Goal: Task Accomplishment & Management: Manage account settings

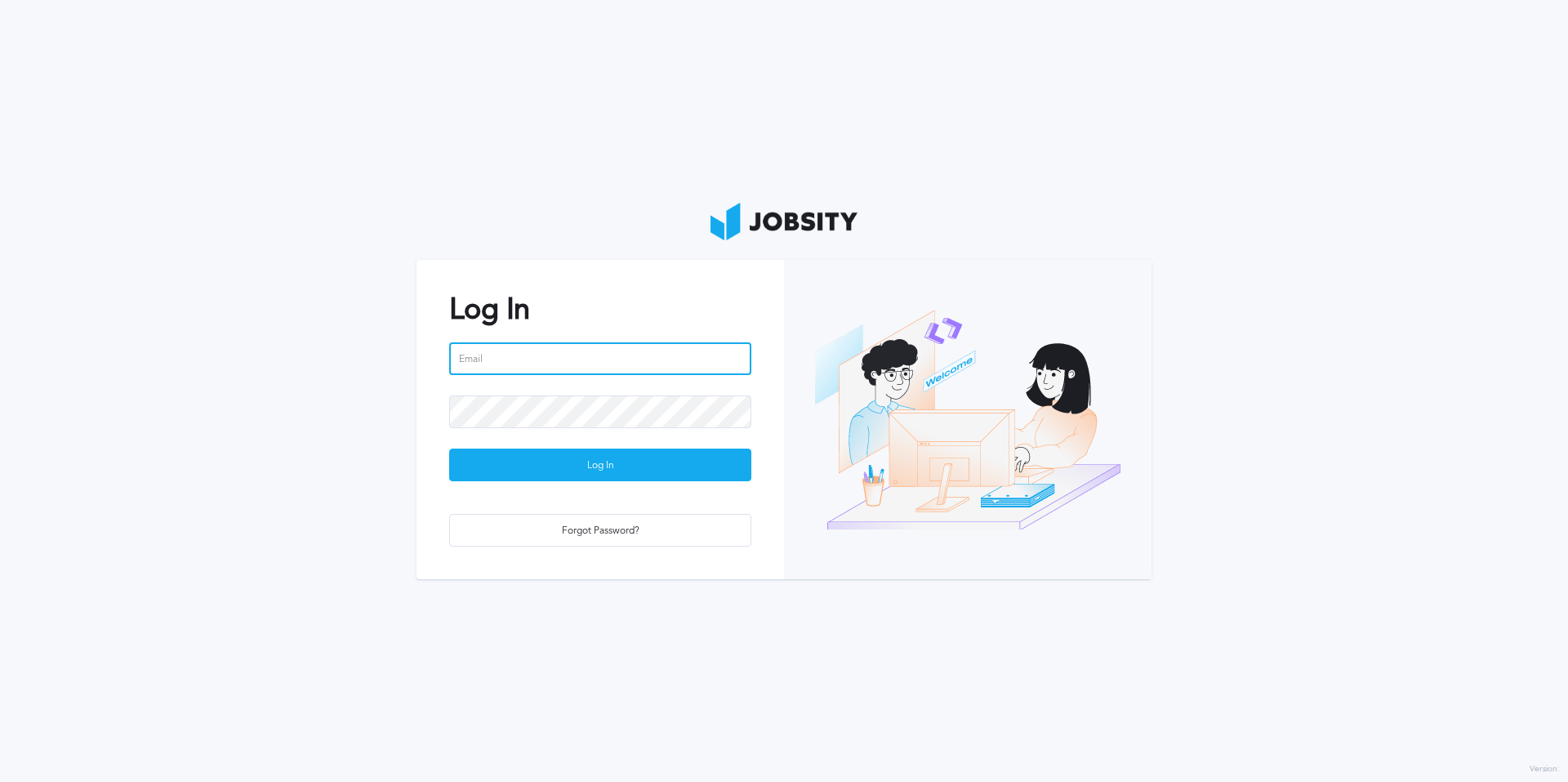
click at [576, 362] on input "email" at bounding box center [600, 358] width 302 height 32
type input "[PERSON_NAME][EMAIL_ADDRESS][PERSON_NAME][DOMAIN_NAME]"
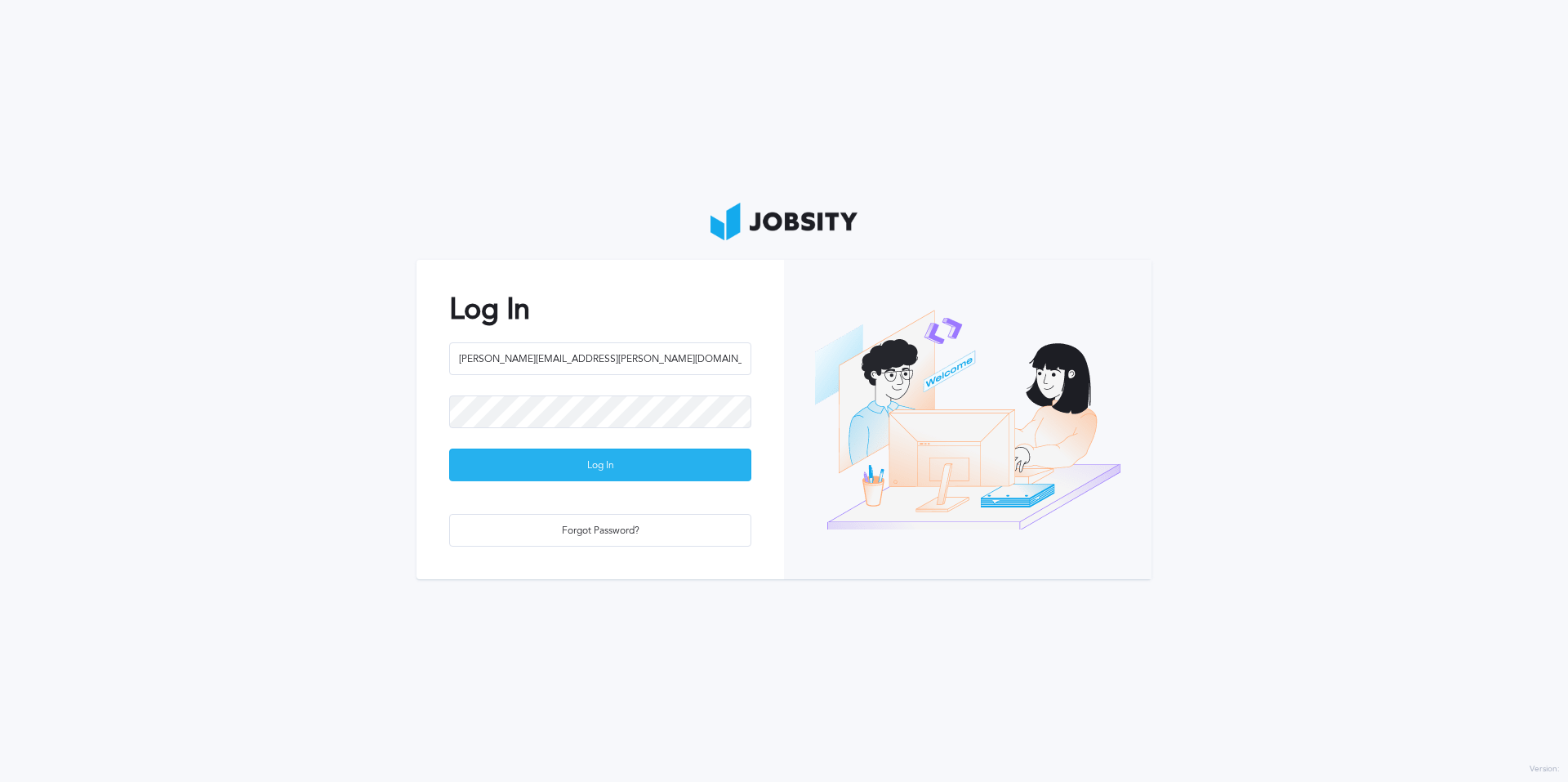
click at [476, 468] on div "Log In" at bounding box center [600, 465] width 300 height 32
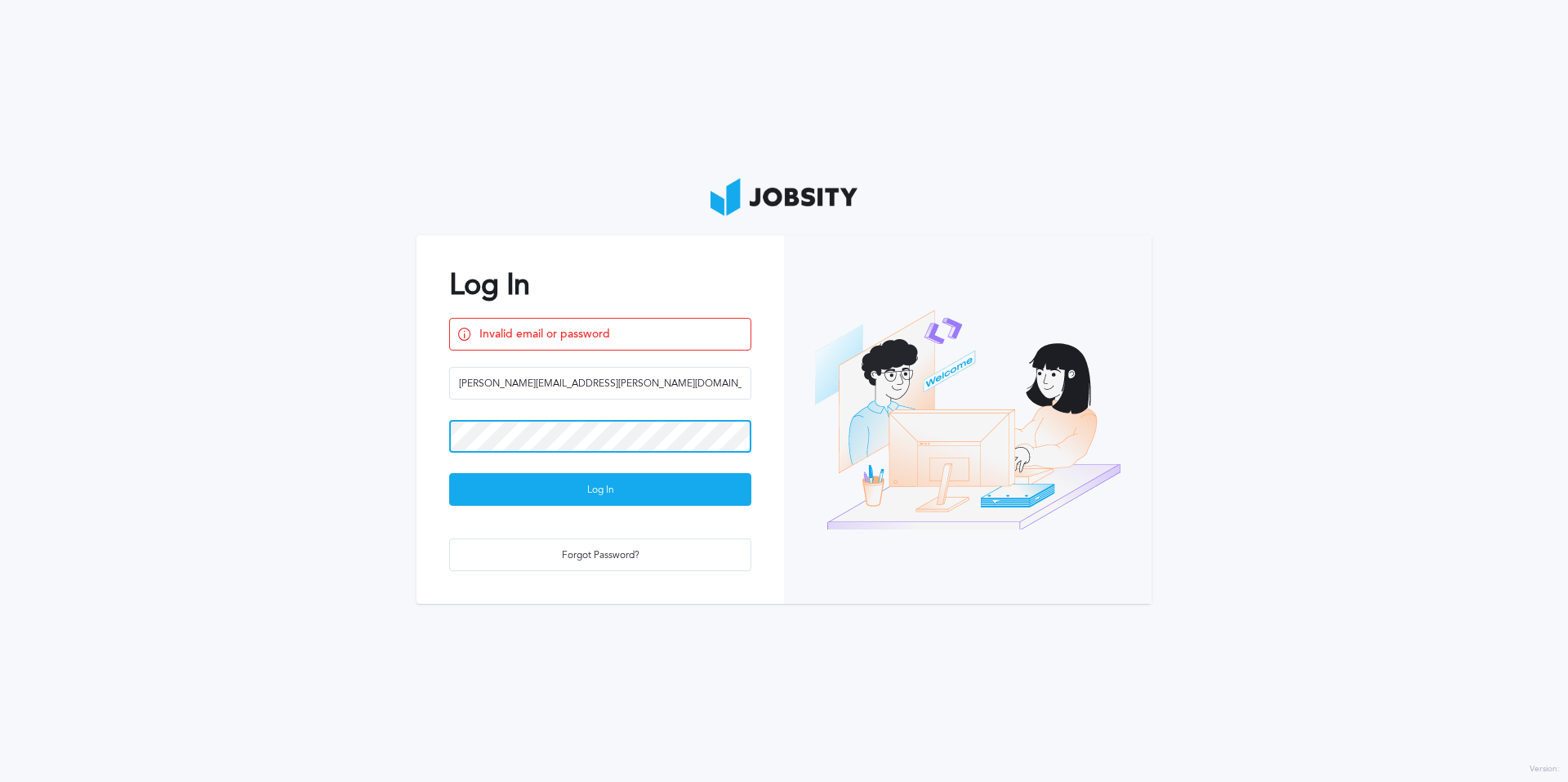
click at [393, 438] on section "Log In Invalid email or password [PERSON_NAME][EMAIL_ADDRESS][PERSON_NAME][DOMA…" at bounding box center [784, 391] width 1568 height 782
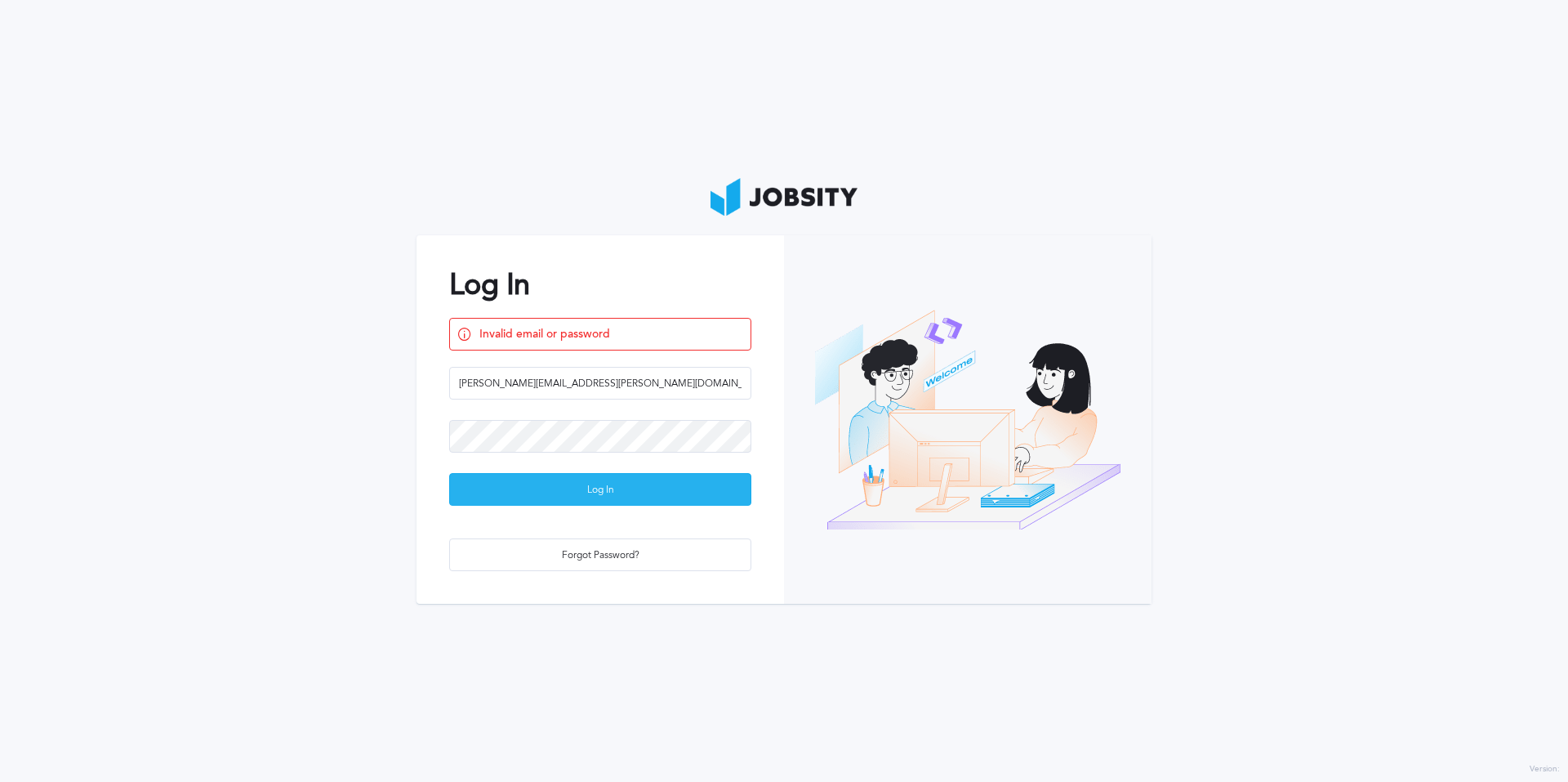
click at [483, 483] on div "Log In" at bounding box center [600, 489] width 300 height 32
click at [653, 552] on div "Forgot Password?" at bounding box center [600, 555] width 300 height 32
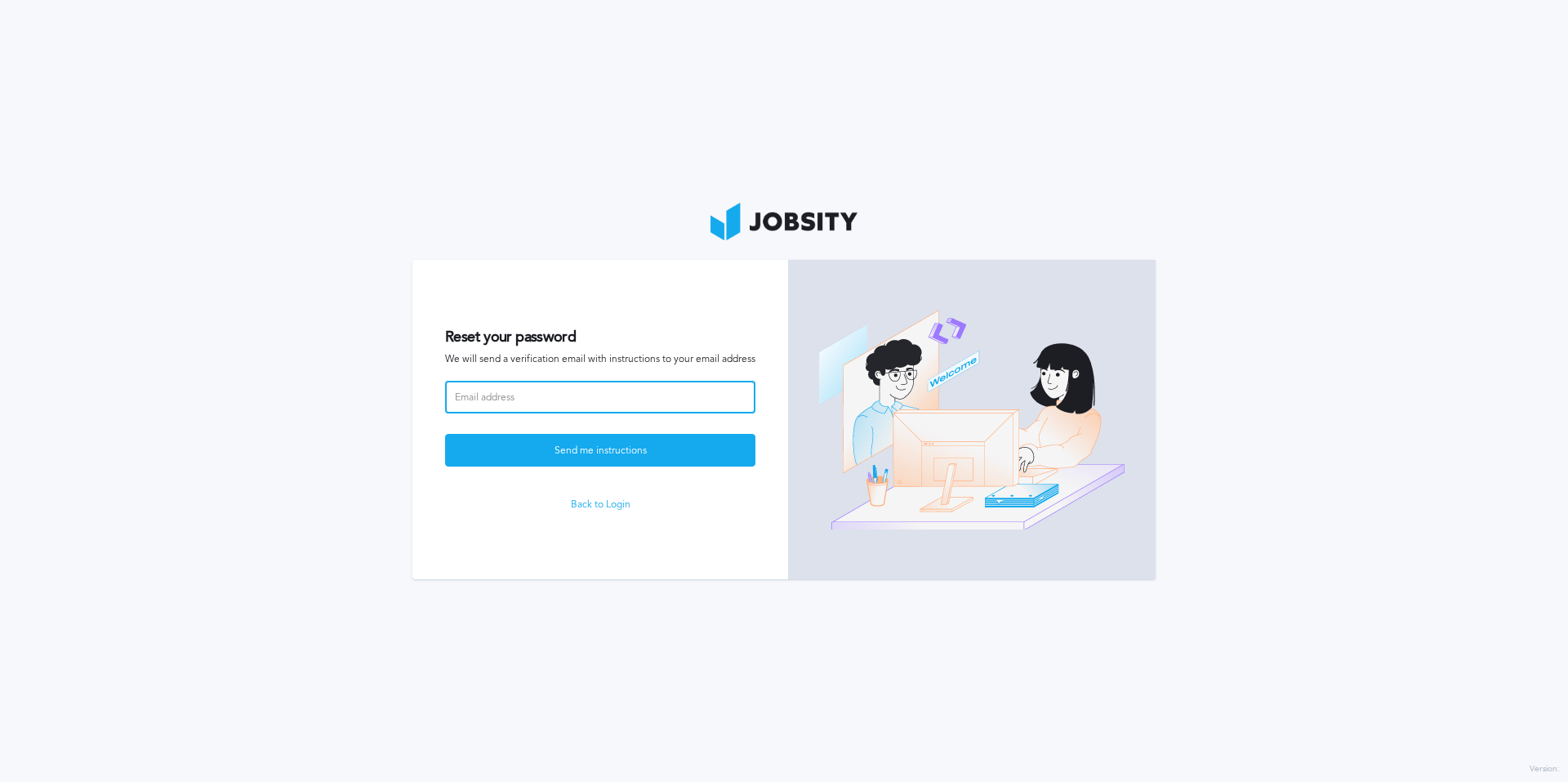
click at [653, 406] on input at bounding box center [600, 397] width 310 height 32
type input "[PERSON_NAME][EMAIL_ADDRESS][PERSON_NAME][DOMAIN_NAME]"
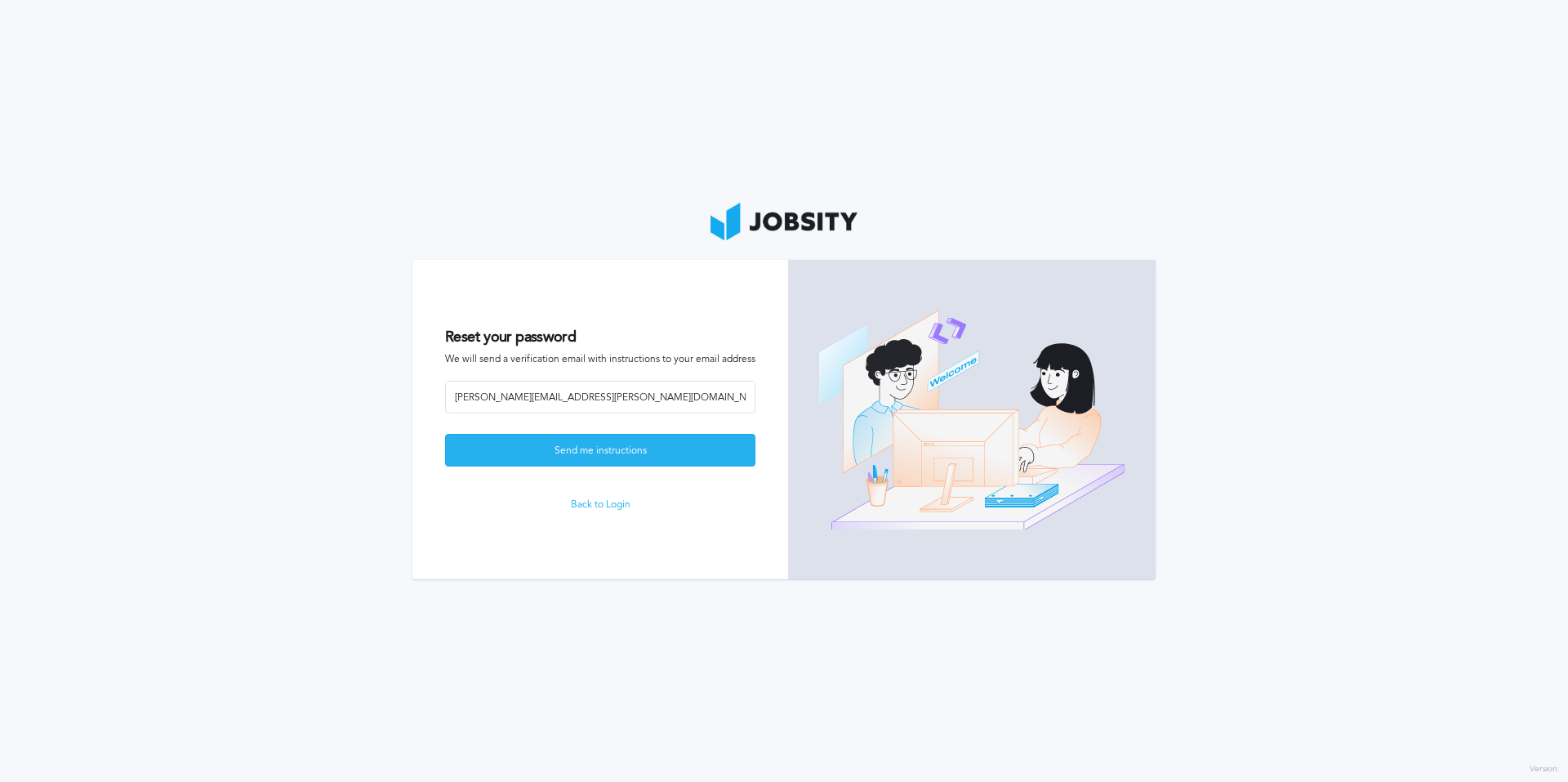
click at [615, 453] on div "Send me instructions" at bounding box center [600, 450] width 309 height 32
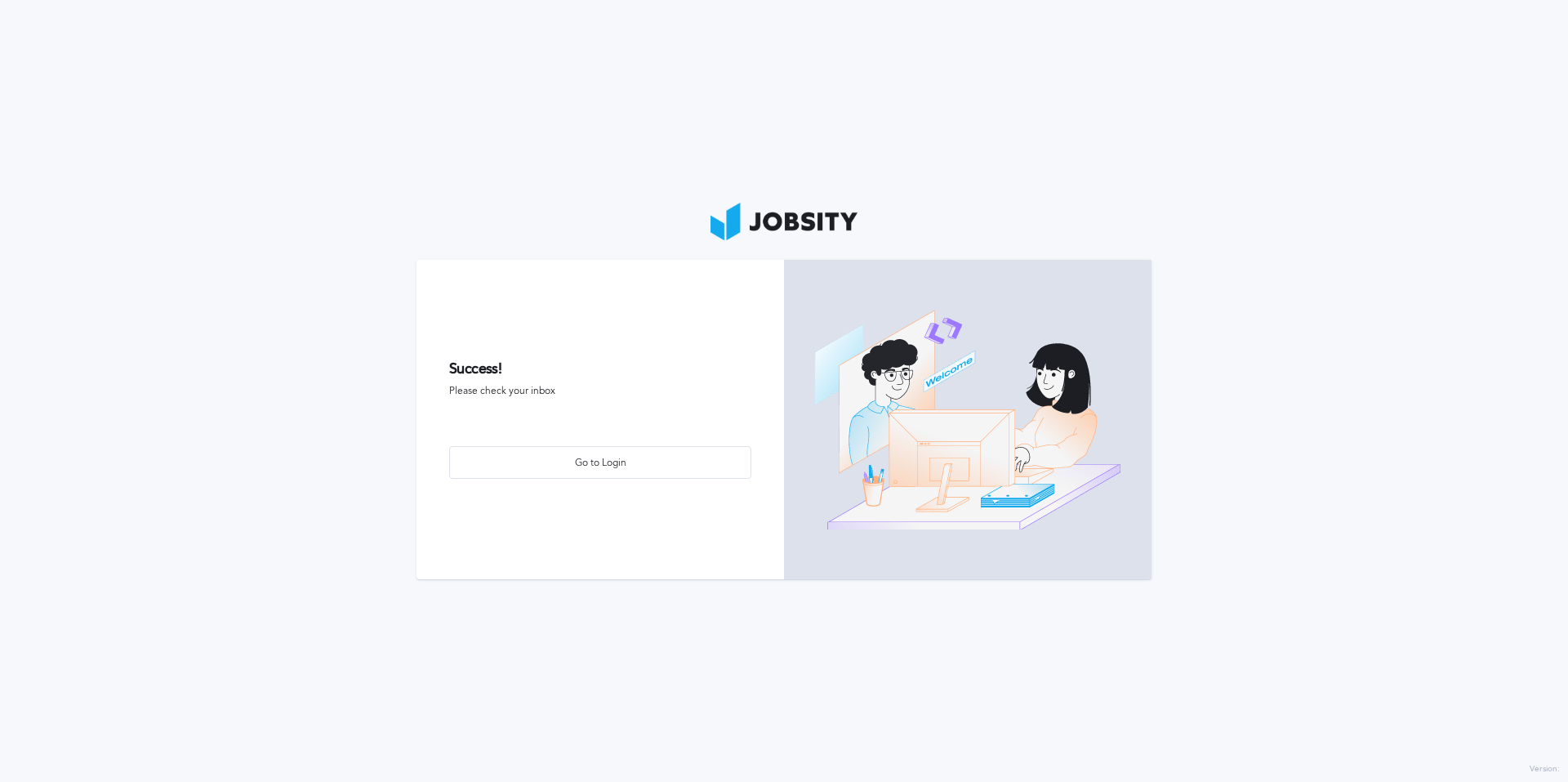
click at [1486, 197] on section "Success! Please check your inbox Go to Login" at bounding box center [784, 391] width 1568 height 782
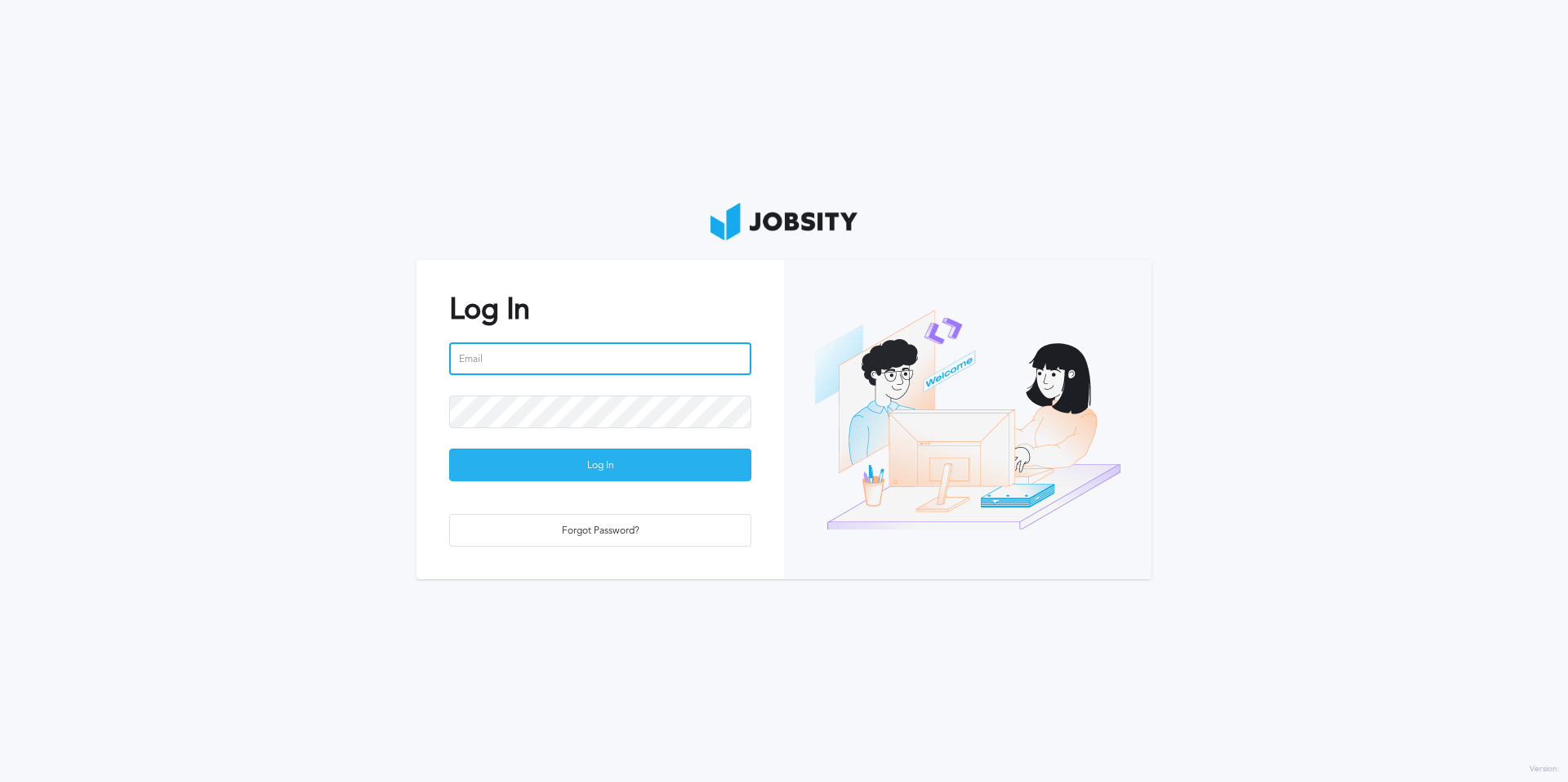
type input "[PERSON_NAME][EMAIL_ADDRESS][PERSON_NAME][DOMAIN_NAME]"
drag, startPoint x: 613, startPoint y: 471, endPoint x: 633, endPoint y: 460, distance: 22.8
click at [613, 471] on div "Log In" at bounding box center [600, 465] width 300 height 32
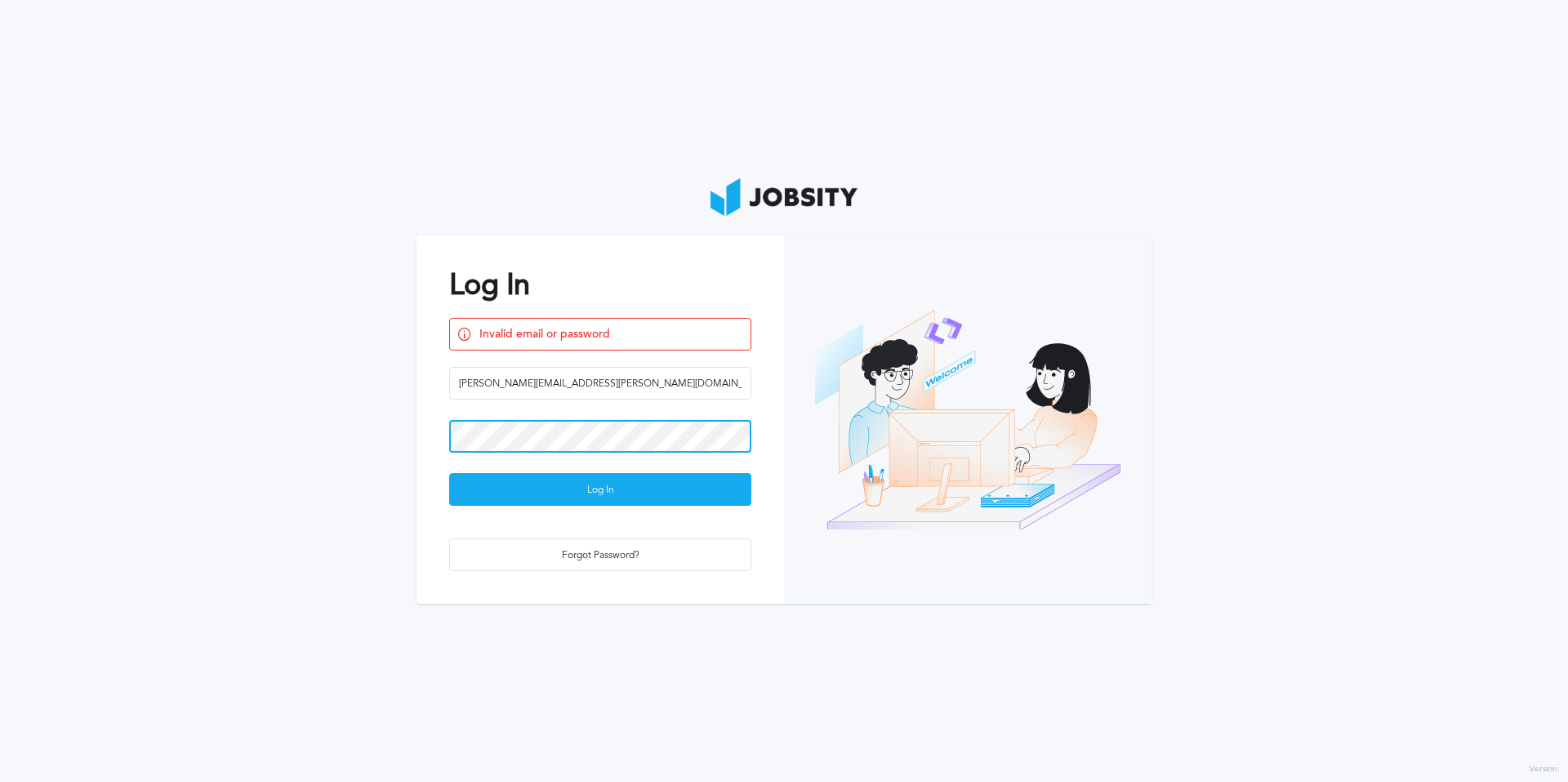
click at [428, 446] on div "Log In Invalid email or password [PERSON_NAME][EMAIL_ADDRESS][PERSON_NAME][DOMA…" at bounding box center [601, 419] width 368 height 369
click at [449, 473] on button "Log In" at bounding box center [600, 489] width 302 height 32
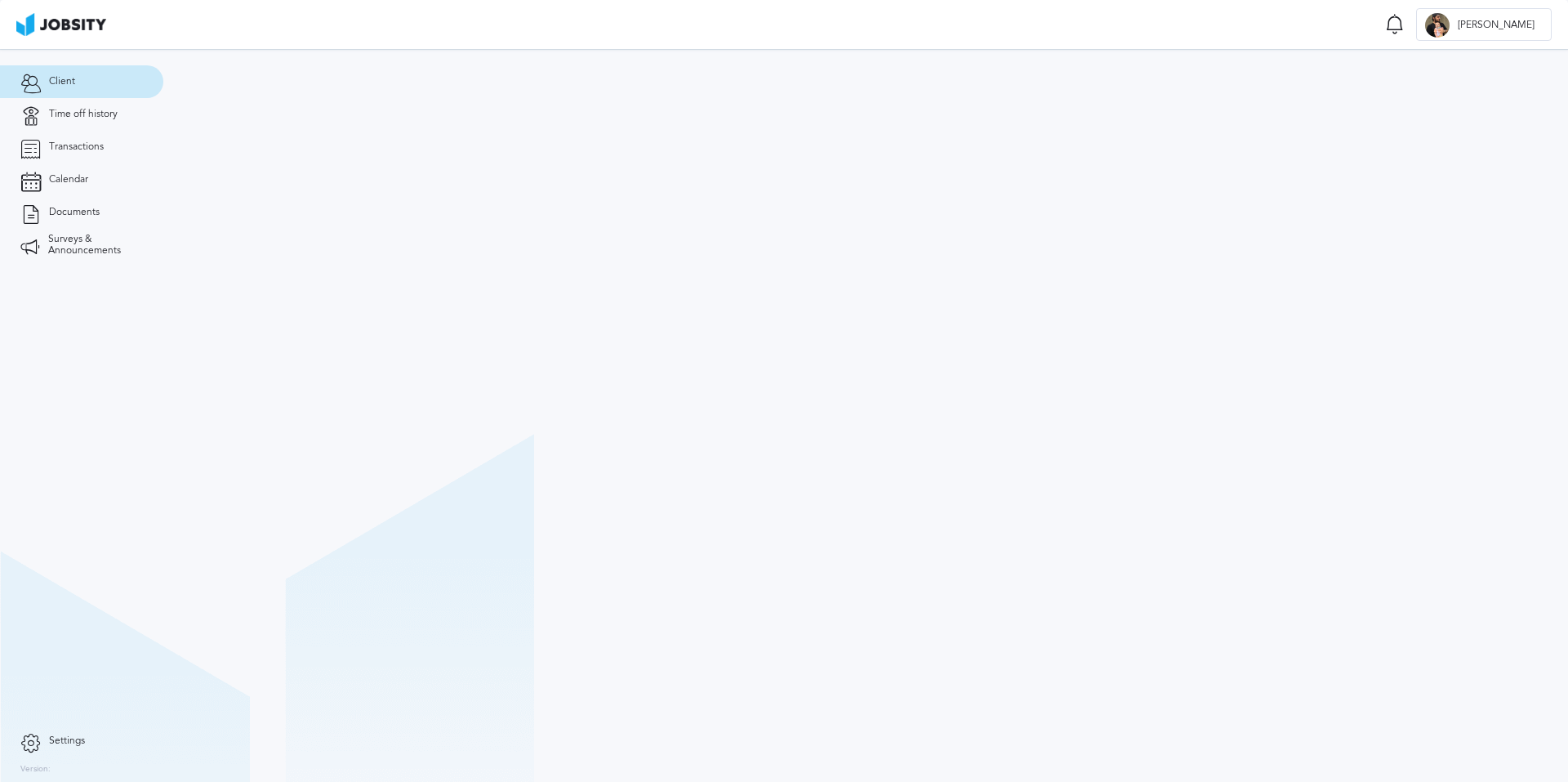
click at [482, 463] on section at bounding box center [865, 415] width 1405 height 733
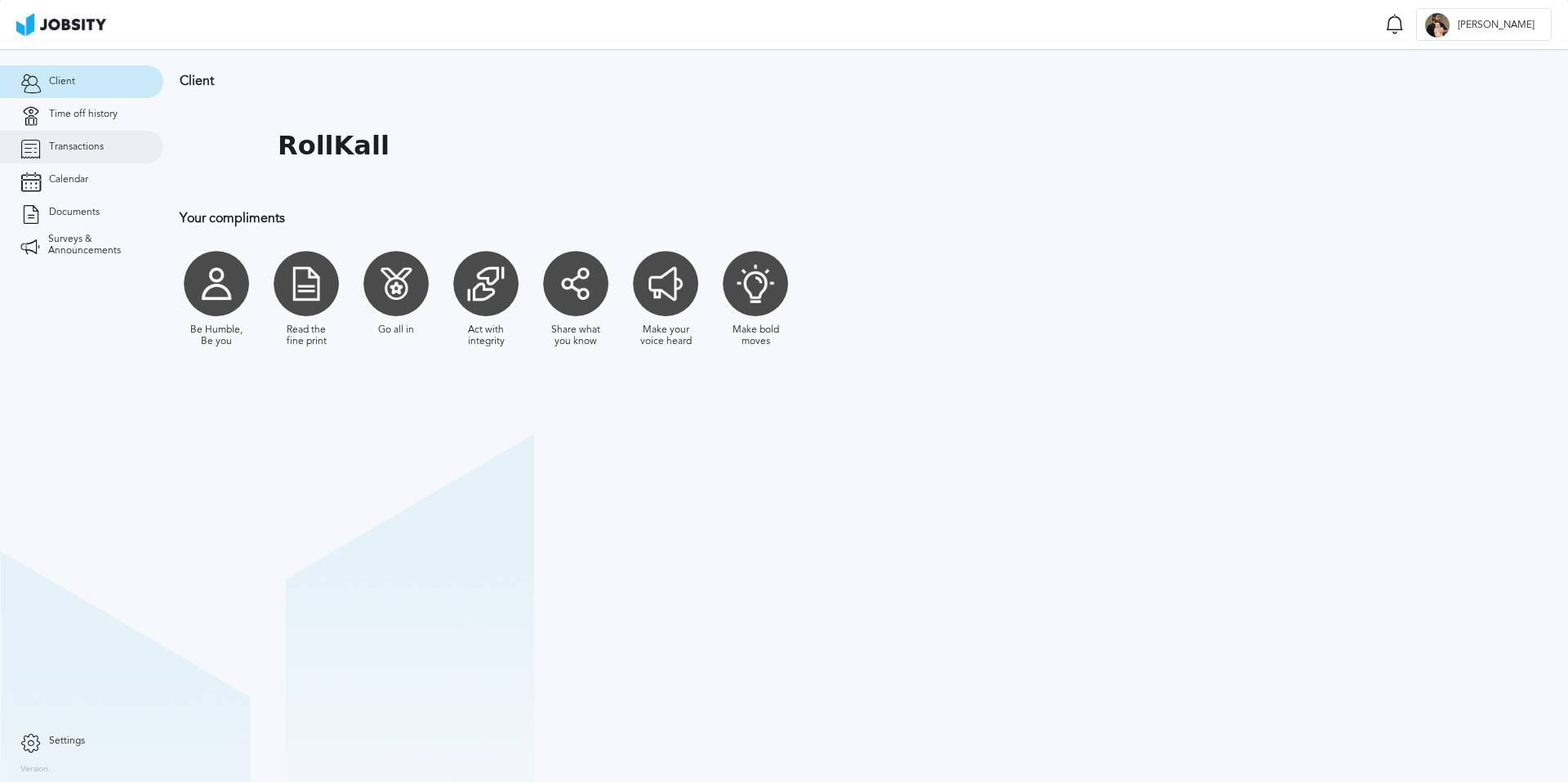
click at [67, 141] on span "Transactions" at bounding box center [77, 147] width 55 height 12
click at [72, 32] on img at bounding box center [62, 24] width 90 height 22
click at [1529, 26] on span "[PERSON_NAME]" at bounding box center [1496, 26] width 93 height 12
click at [1373, 162] on div "Log Out" at bounding box center [784, 391] width 1568 height 782
click at [77, 143] on span "Transactions" at bounding box center [77, 147] width 55 height 12
